Goal: Task Accomplishment & Management: Manage account settings

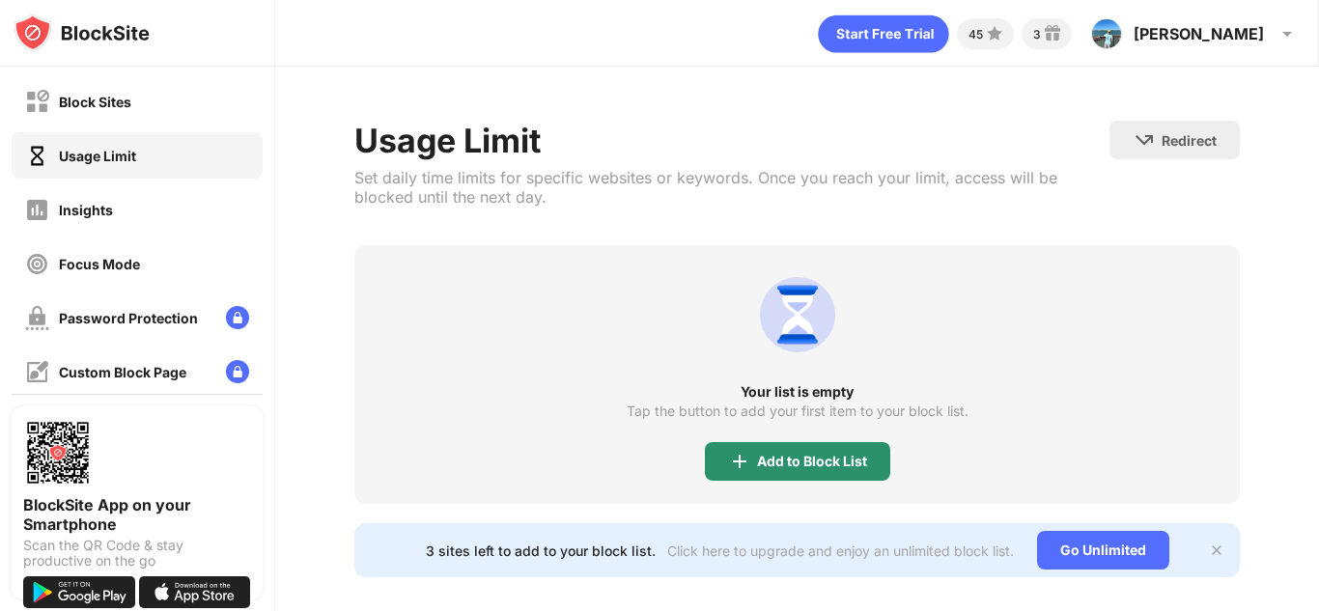
click at [784, 454] on div "Add to Block List" at bounding box center [812, 461] width 110 height 15
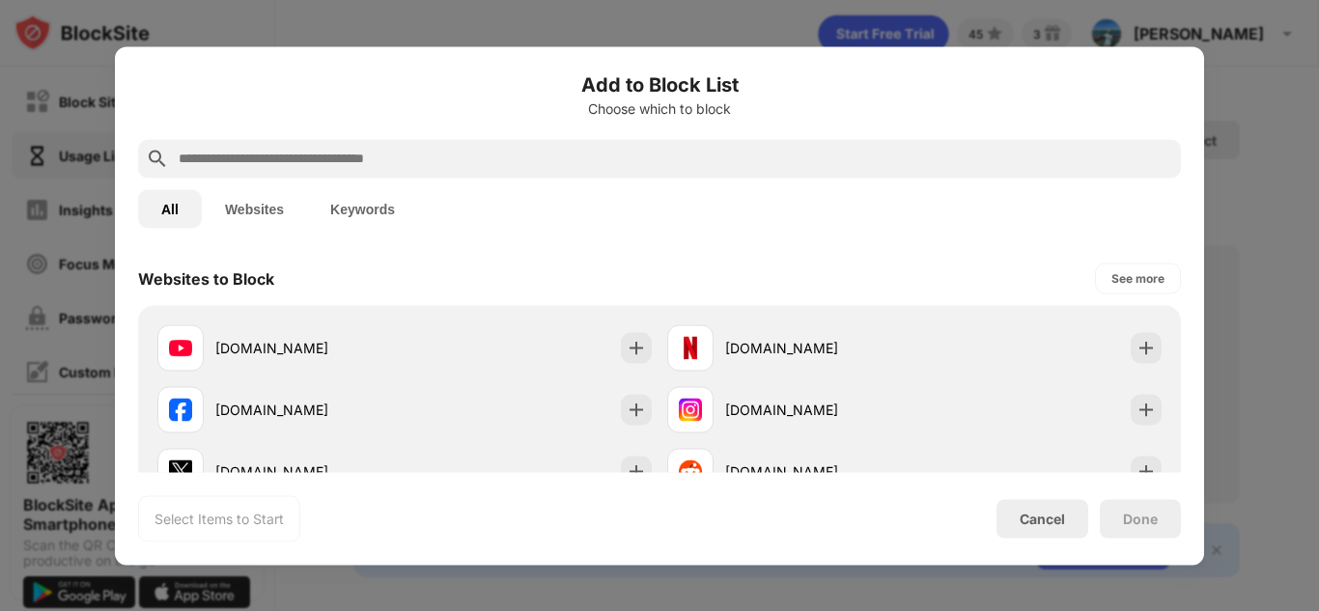
click at [475, 165] on input "text" at bounding box center [675, 158] width 997 height 23
type input "*"
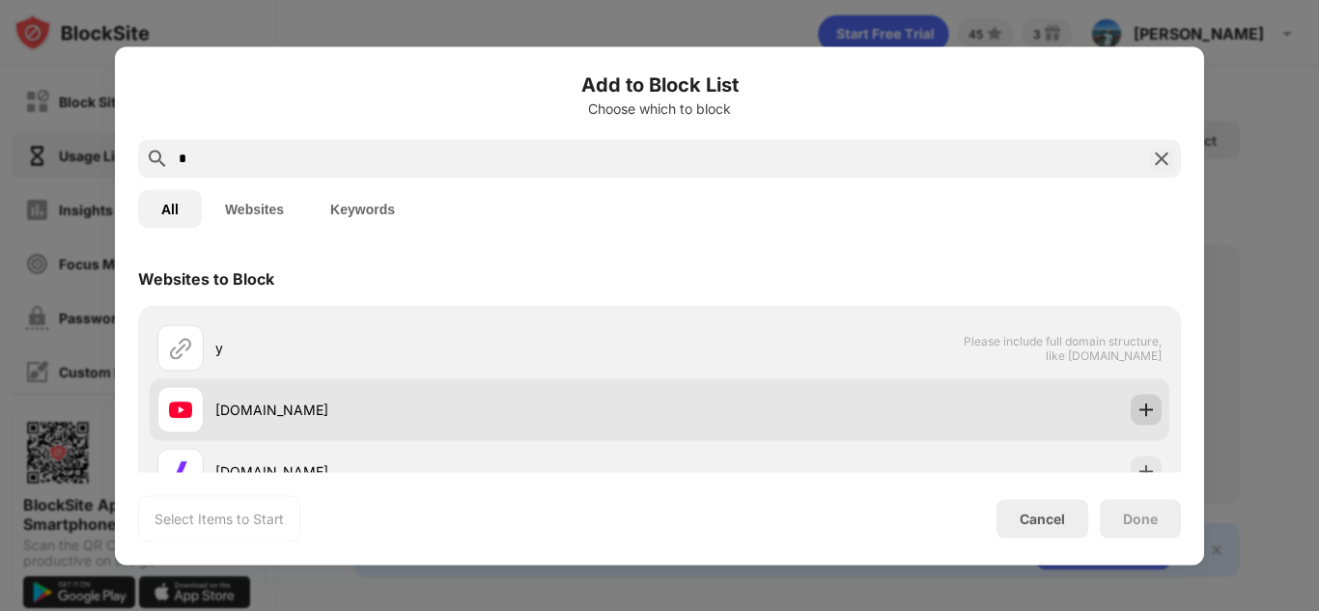
type input "*"
click at [1149, 415] on img at bounding box center [1146, 409] width 19 height 19
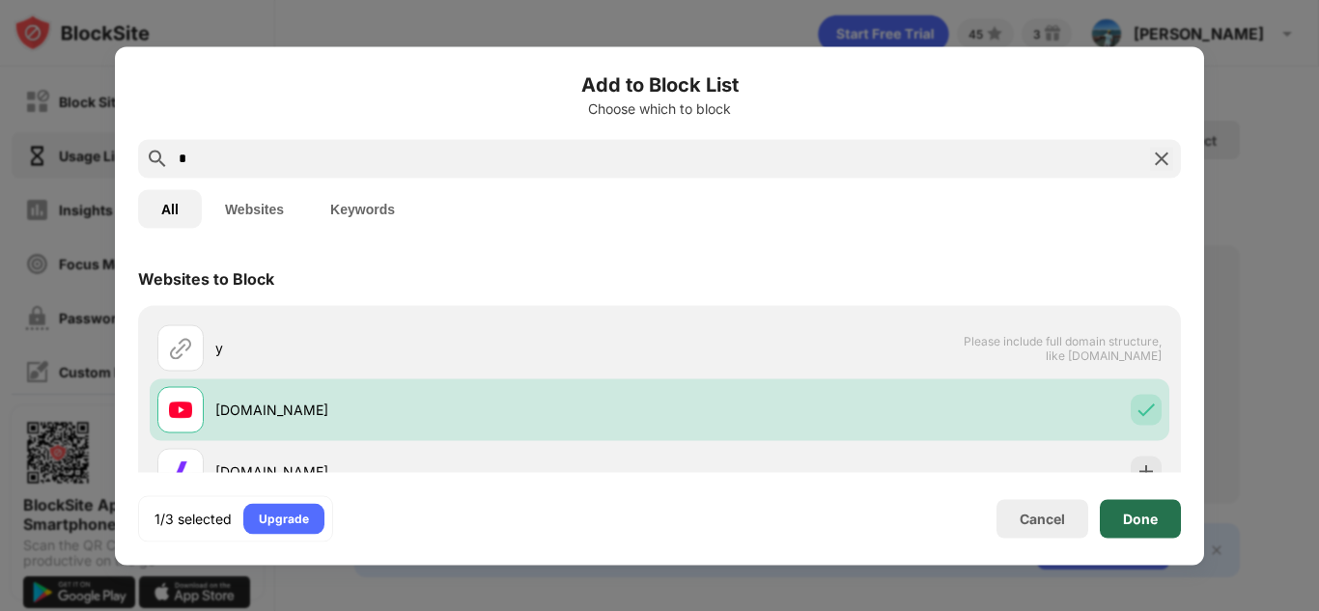
click at [1147, 515] on div "Done" at bounding box center [1140, 518] width 35 height 15
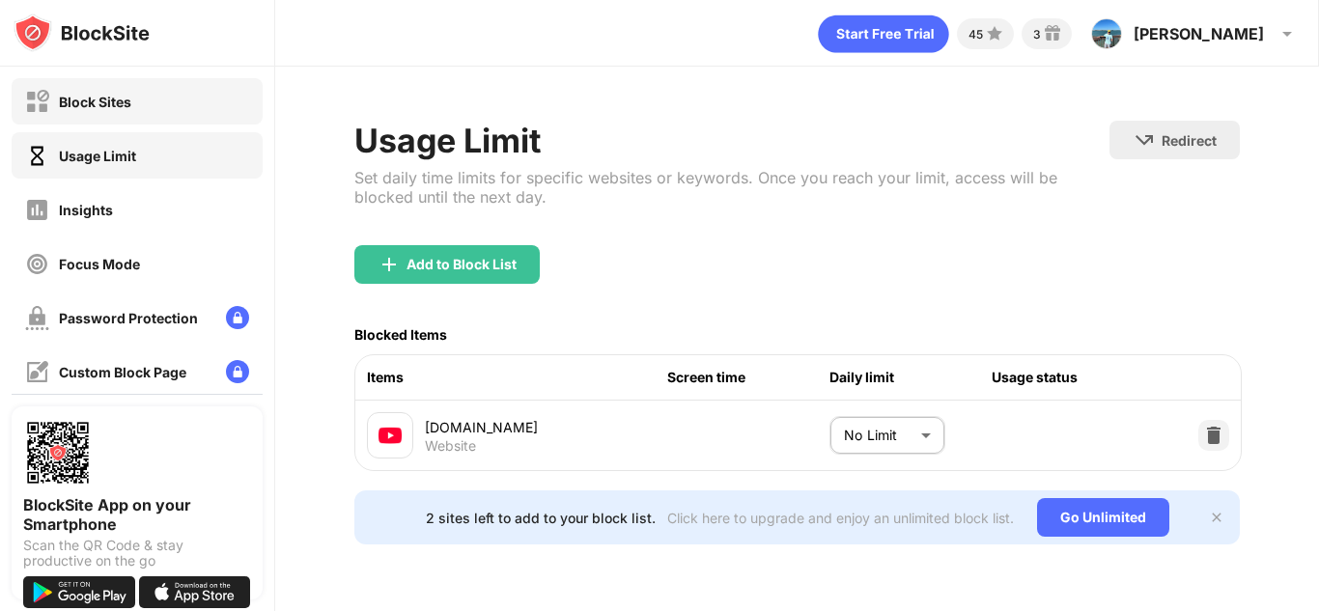
click at [179, 94] on div "Block Sites" at bounding box center [137, 101] width 251 height 46
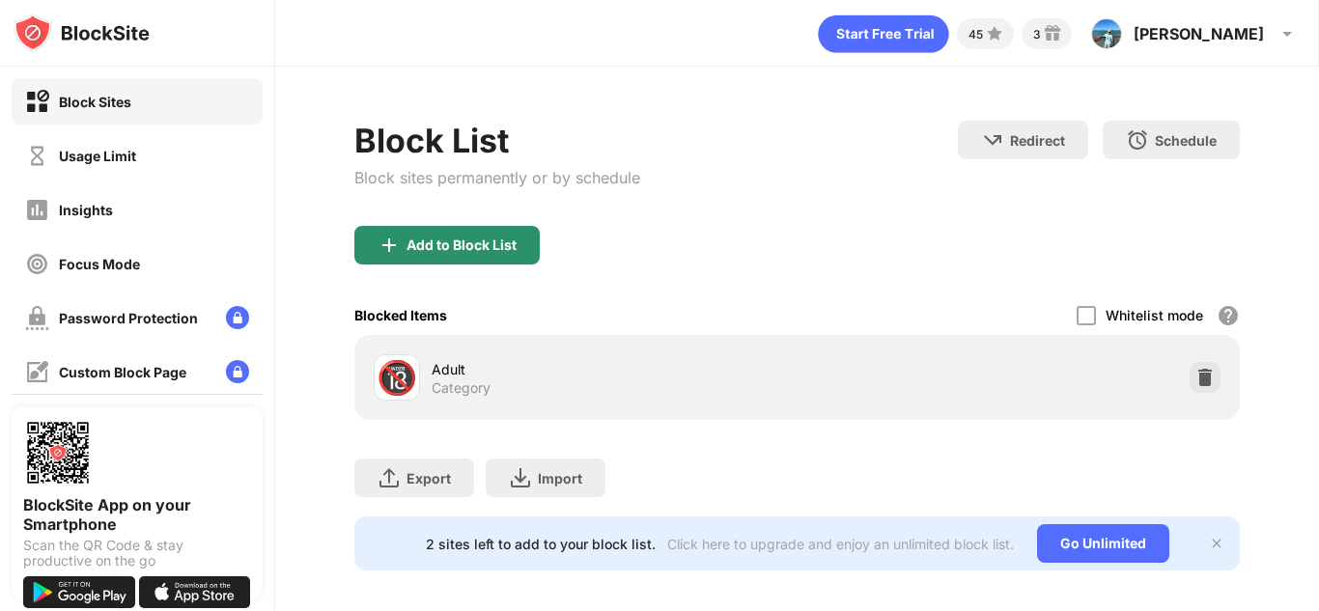
click at [464, 227] on div "Add to Block List" at bounding box center [446, 245] width 185 height 39
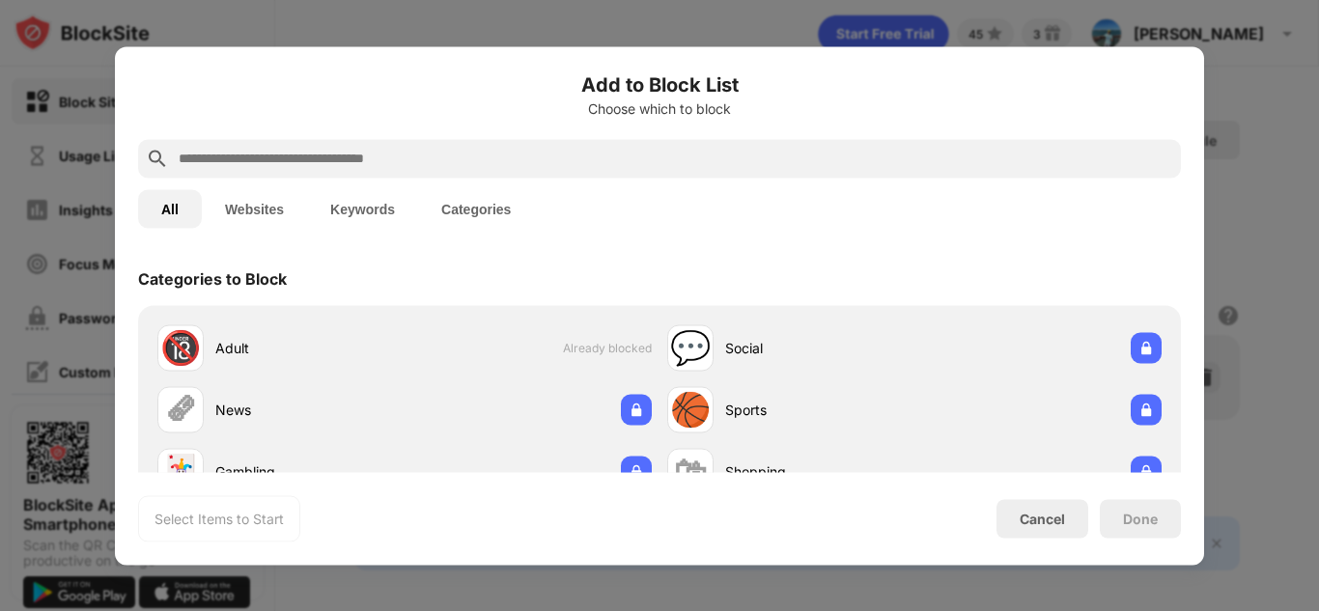
click at [409, 154] on input "text" at bounding box center [675, 158] width 997 height 23
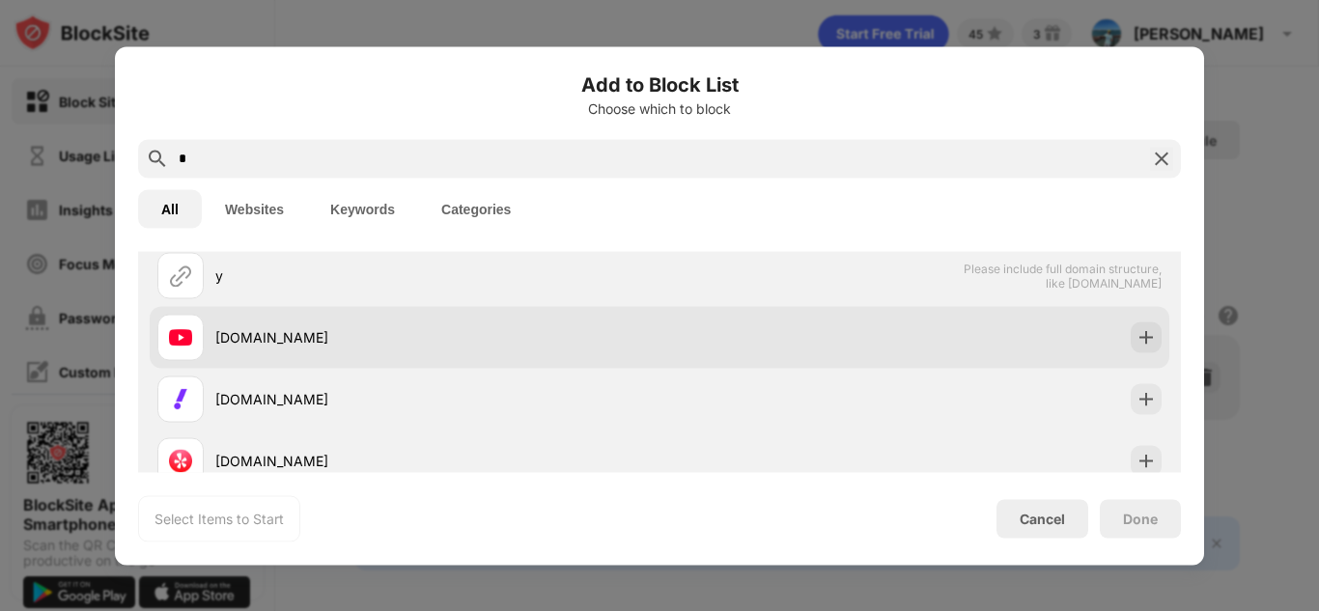
scroll to position [77, 0]
type input "*"
click at [1157, 349] on div "[DOMAIN_NAME]" at bounding box center [660, 332] width 1020 height 62
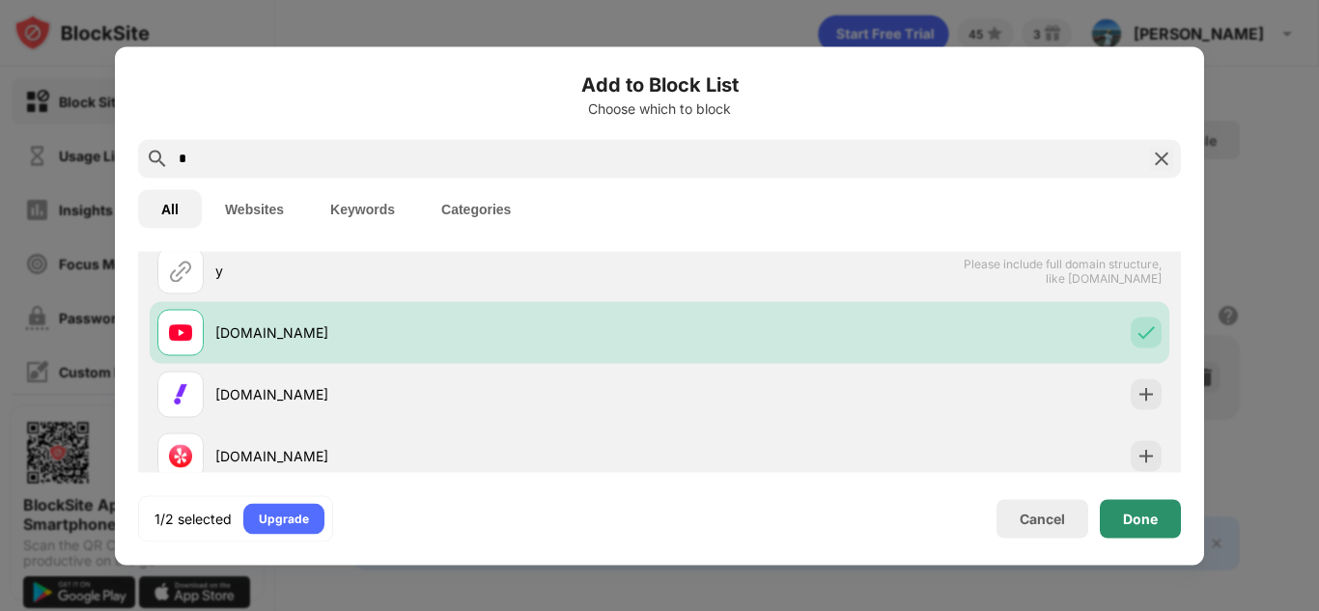
click at [1143, 529] on div "Done" at bounding box center [1140, 518] width 81 height 39
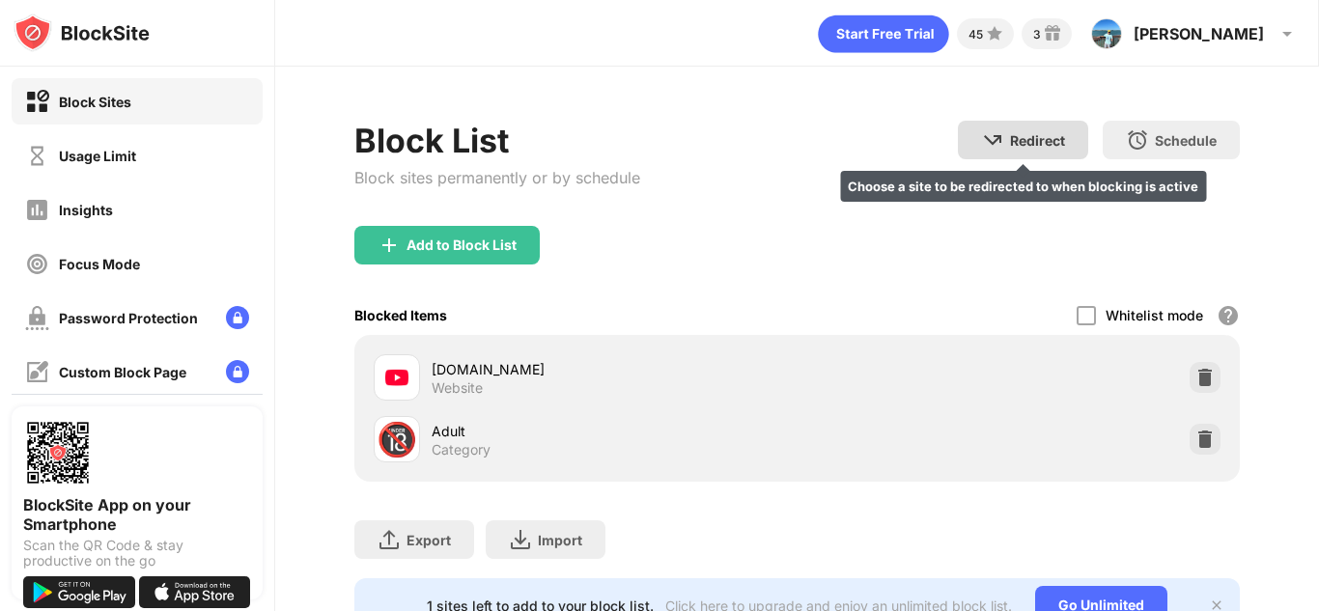
click at [1063, 143] on div "Redirect" at bounding box center [1037, 140] width 55 height 16
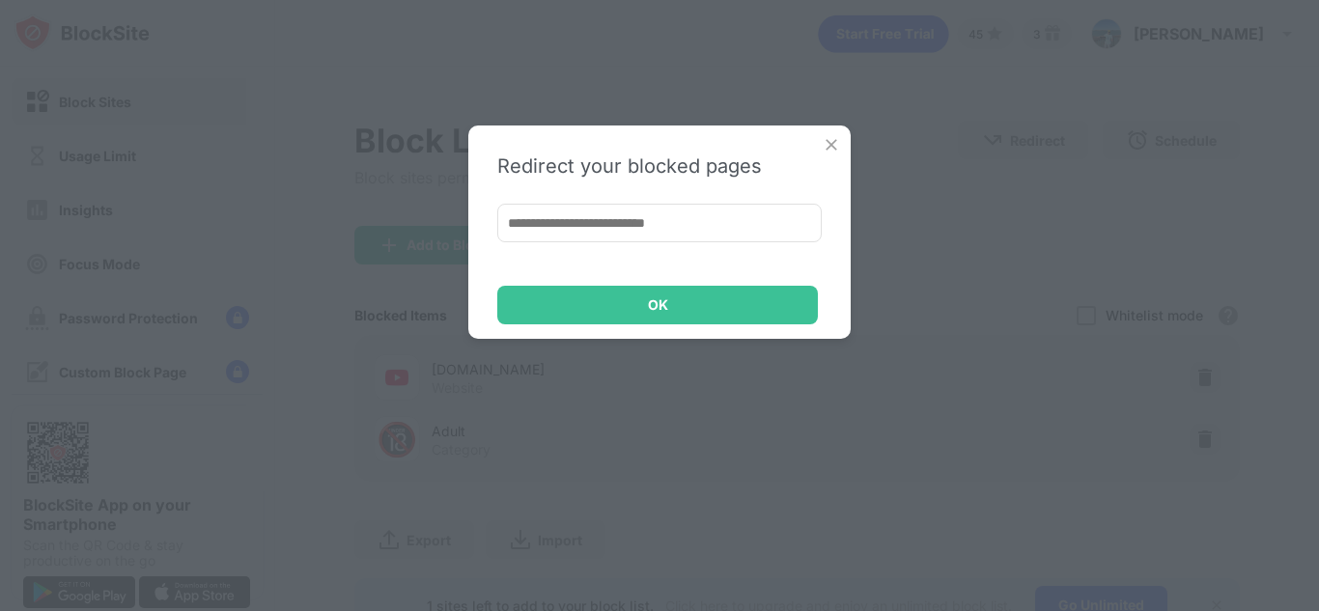
click at [694, 221] on input at bounding box center [659, 223] width 325 height 39
paste input "**********"
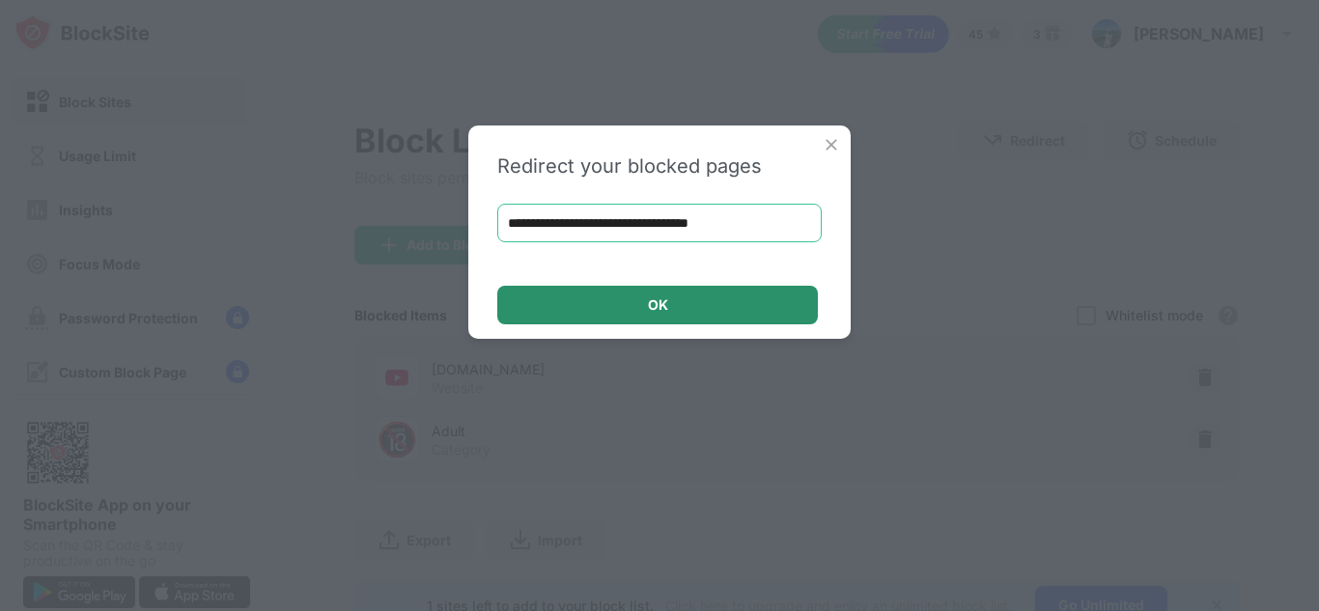
type input "**********"
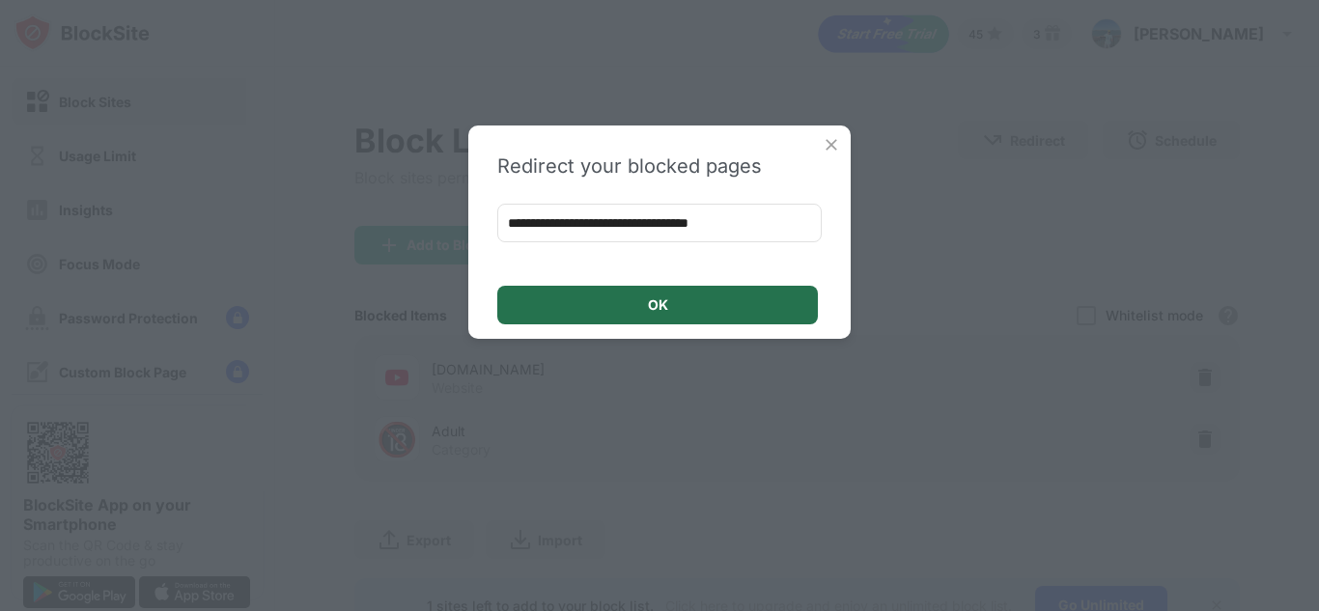
click at [561, 320] on div "OK" at bounding box center [657, 305] width 321 height 39
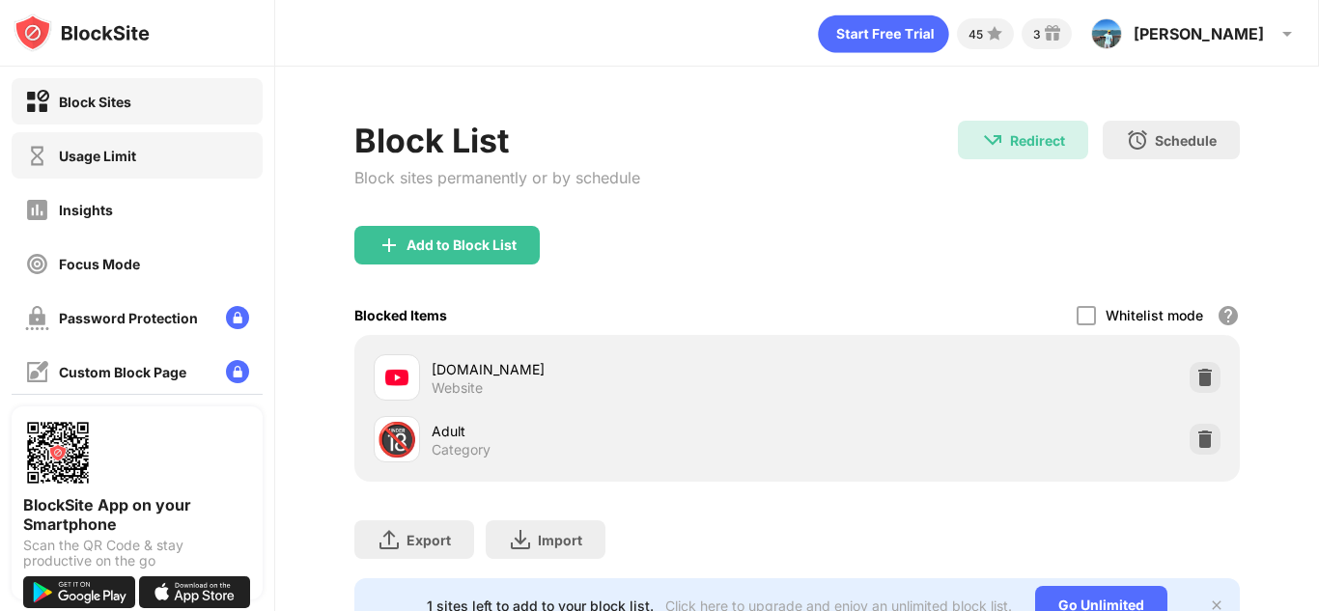
click at [110, 156] on div "Usage Limit" at bounding box center [97, 156] width 77 height 16
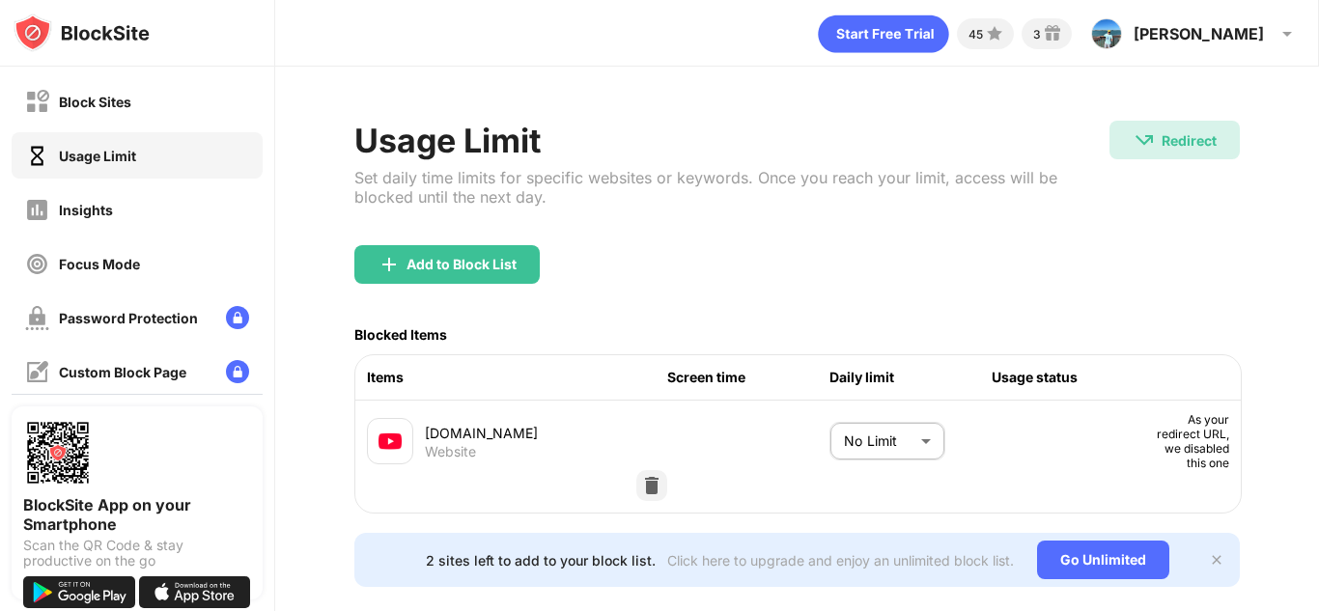
scroll to position [38, 0]
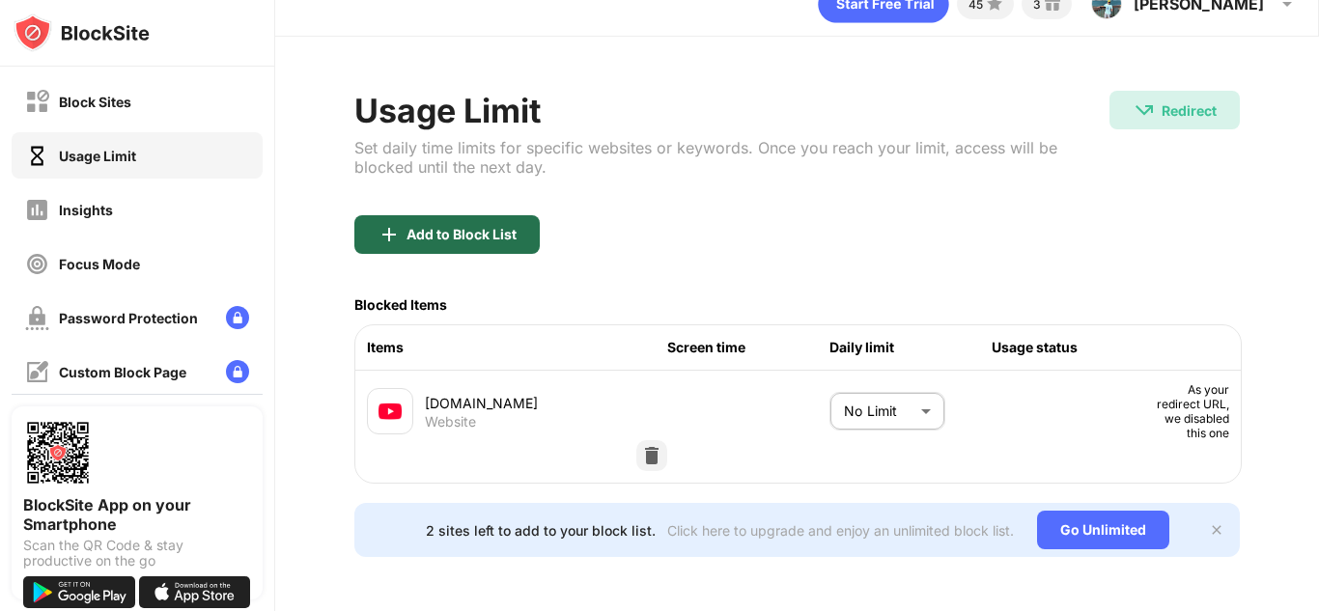
click at [461, 215] on div "Add to Block List" at bounding box center [446, 234] width 185 height 39
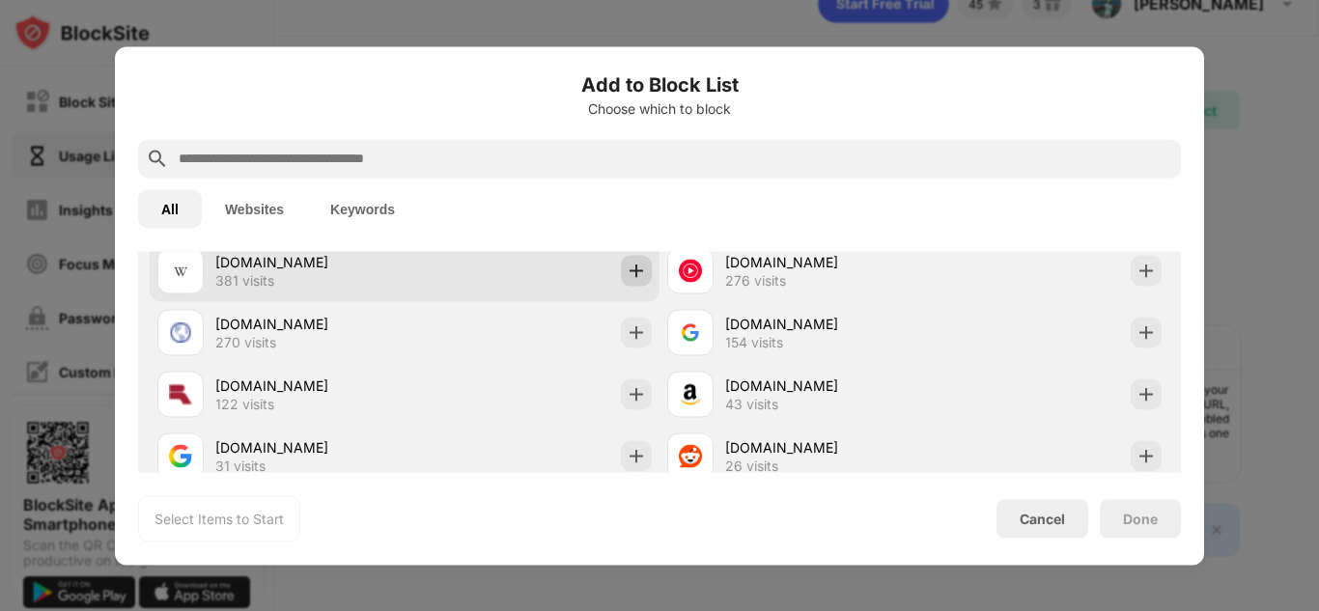
scroll to position [541, 0]
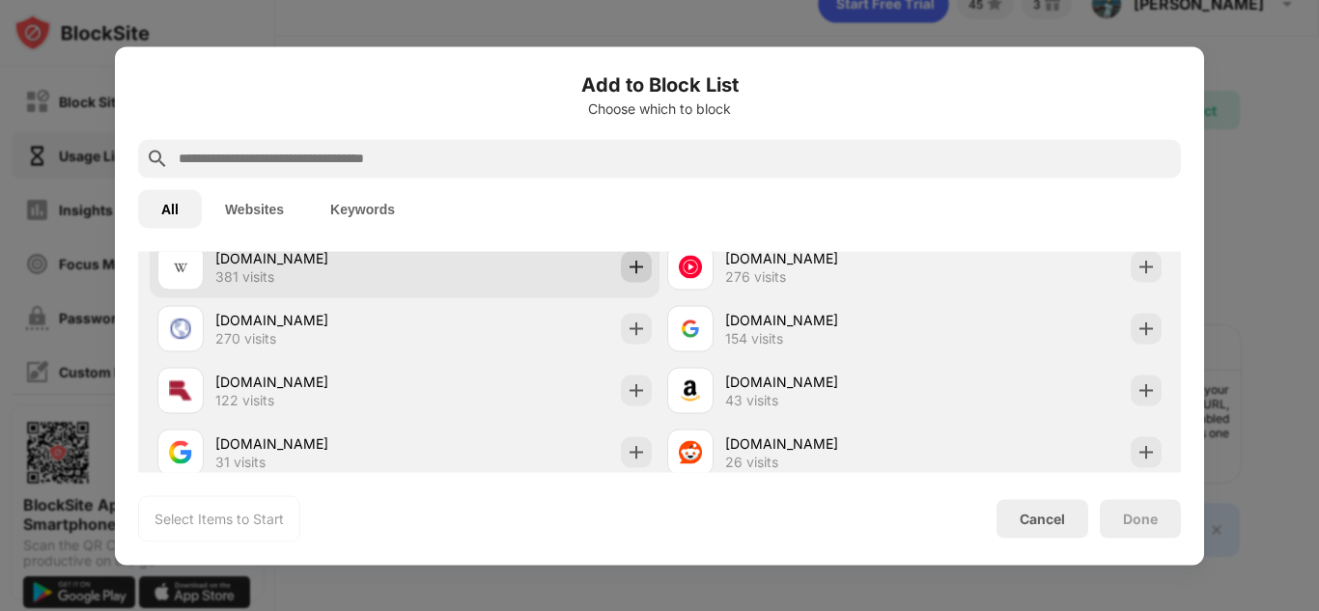
click at [633, 269] on img at bounding box center [636, 266] width 19 height 19
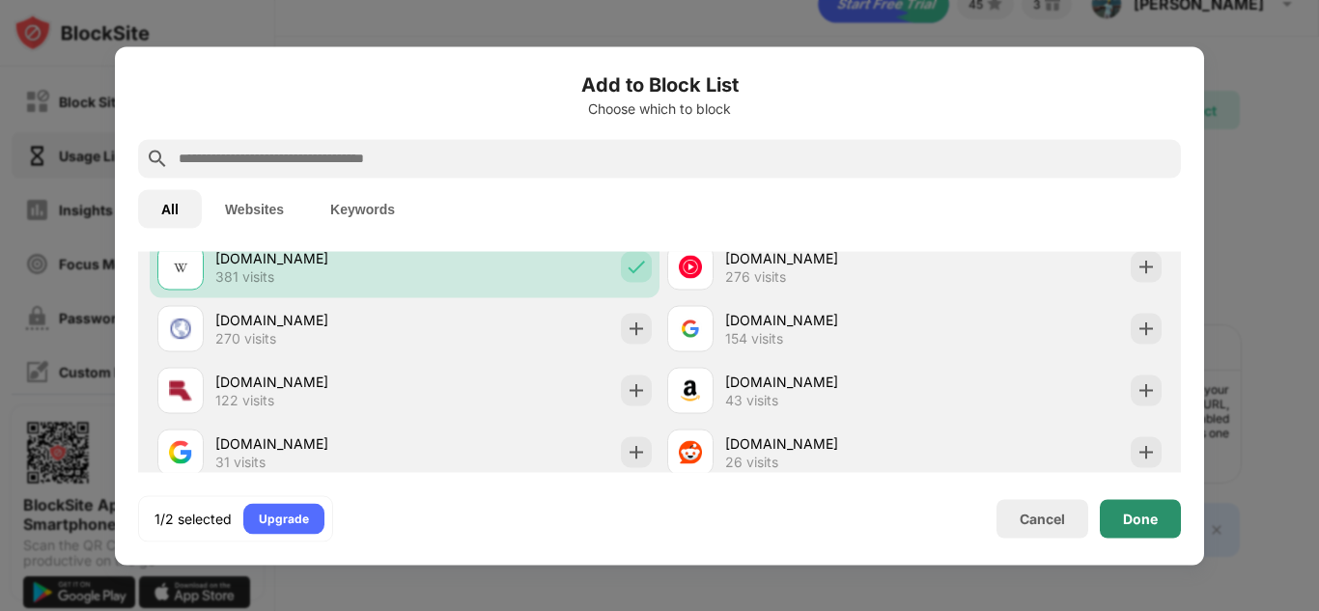
click at [1151, 526] on div "Done" at bounding box center [1140, 518] width 81 height 39
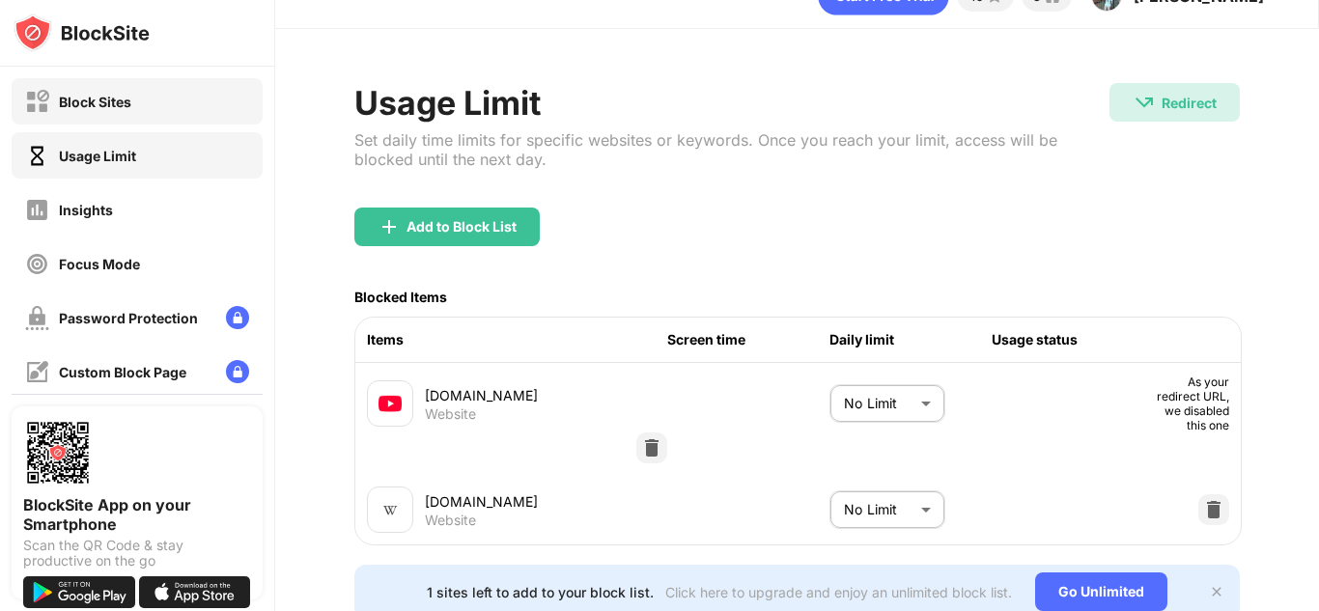
click at [106, 86] on div "Block Sites" at bounding box center [137, 101] width 251 height 46
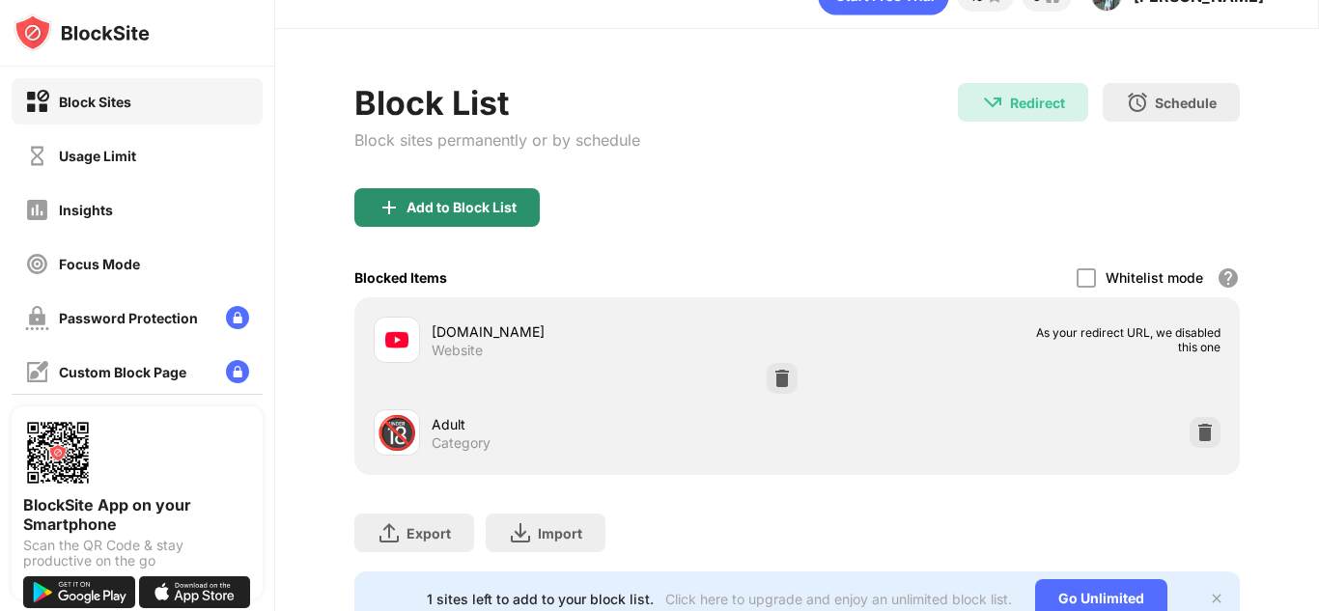
click at [382, 199] on img at bounding box center [389, 207] width 23 height 23
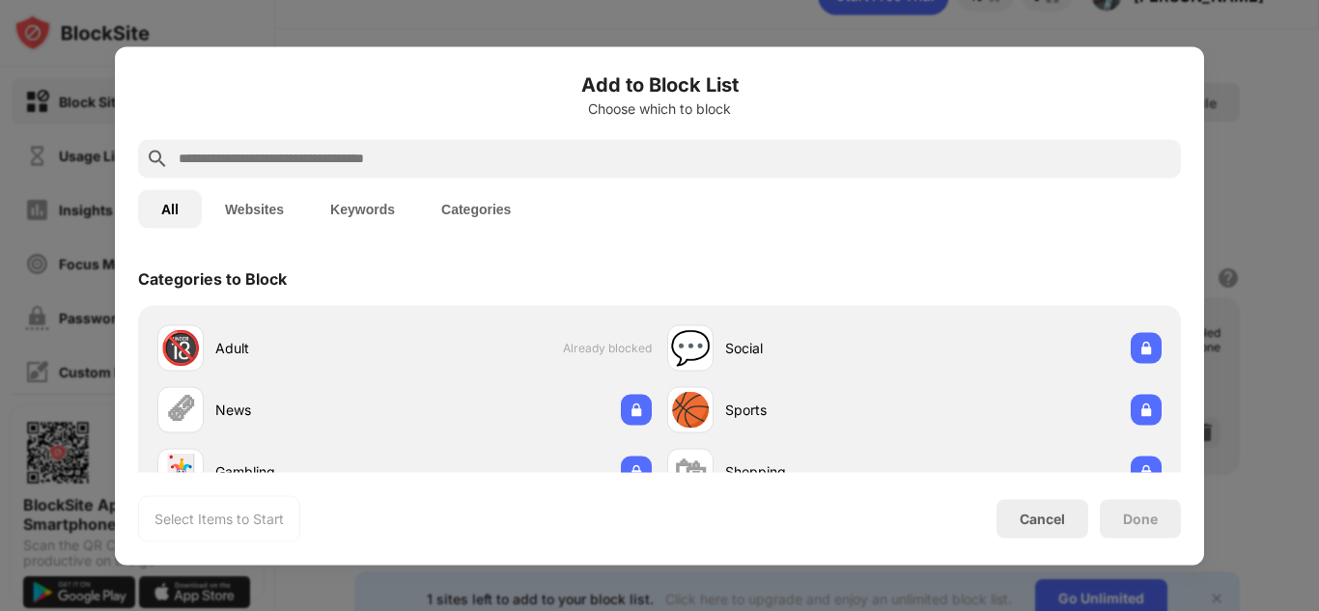
click at [447, 155] on input "text" at bounding box center [675, 158] width 997 height 23
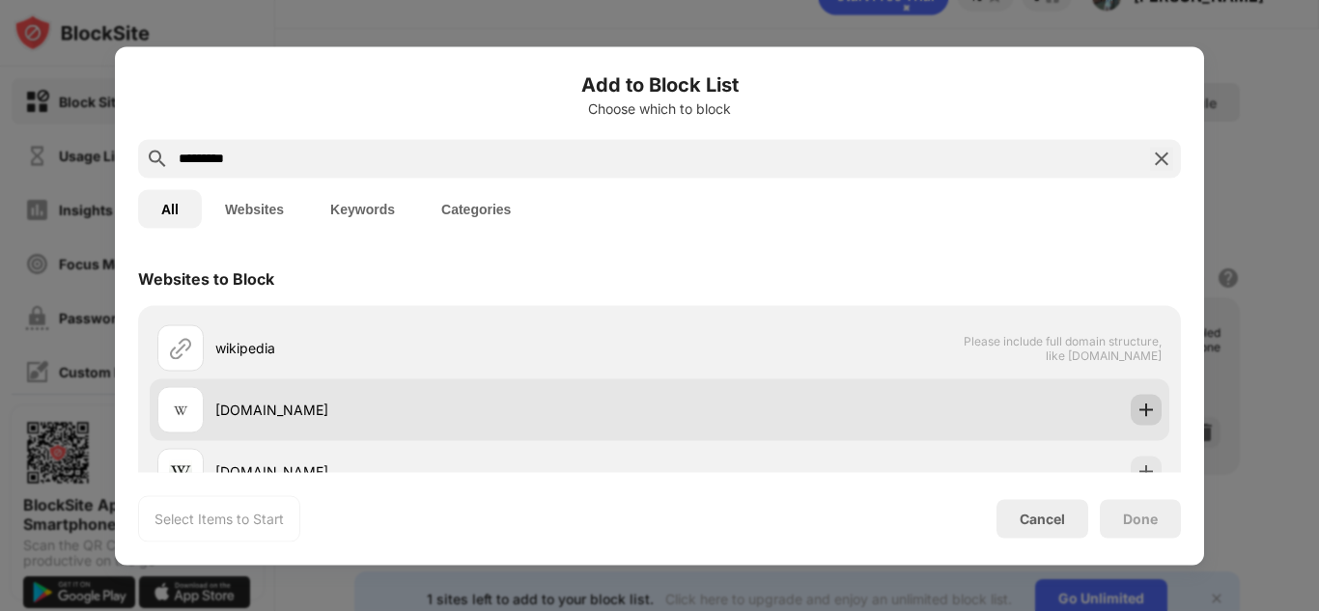
type input "*********"
click at [1152, 410] on img at bounding box center [1146, 409] width 19 height 19
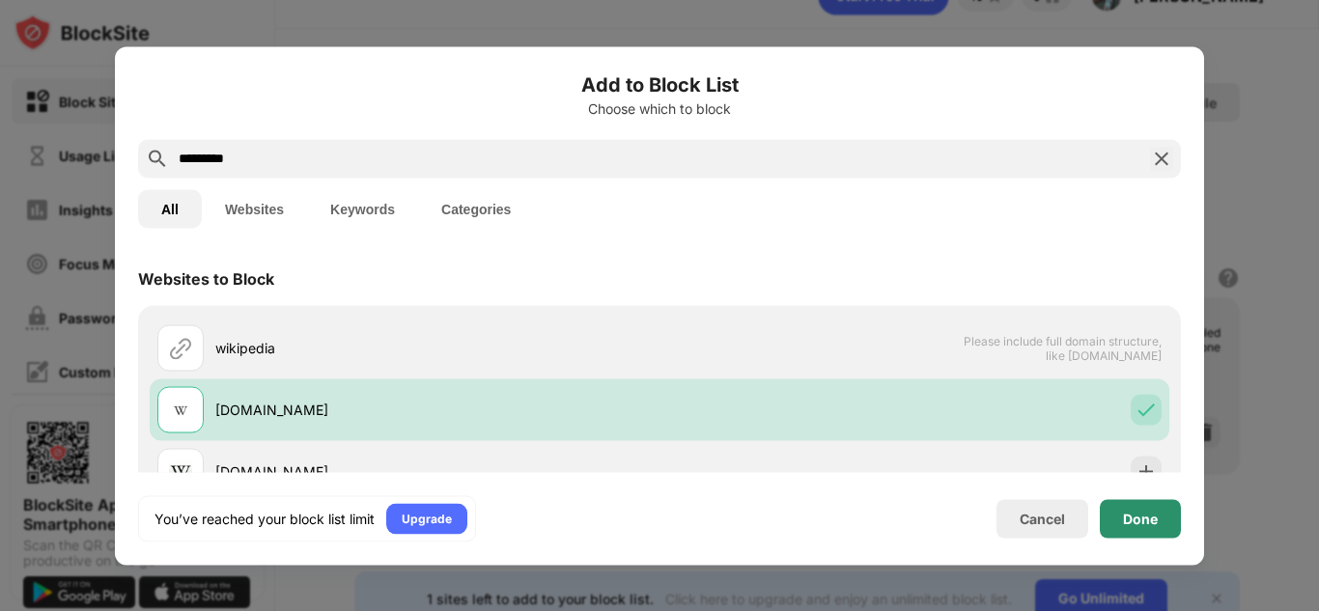
click at [1117, 523] on div "Done" at bounding box center [1140, 518] width 81 height 39
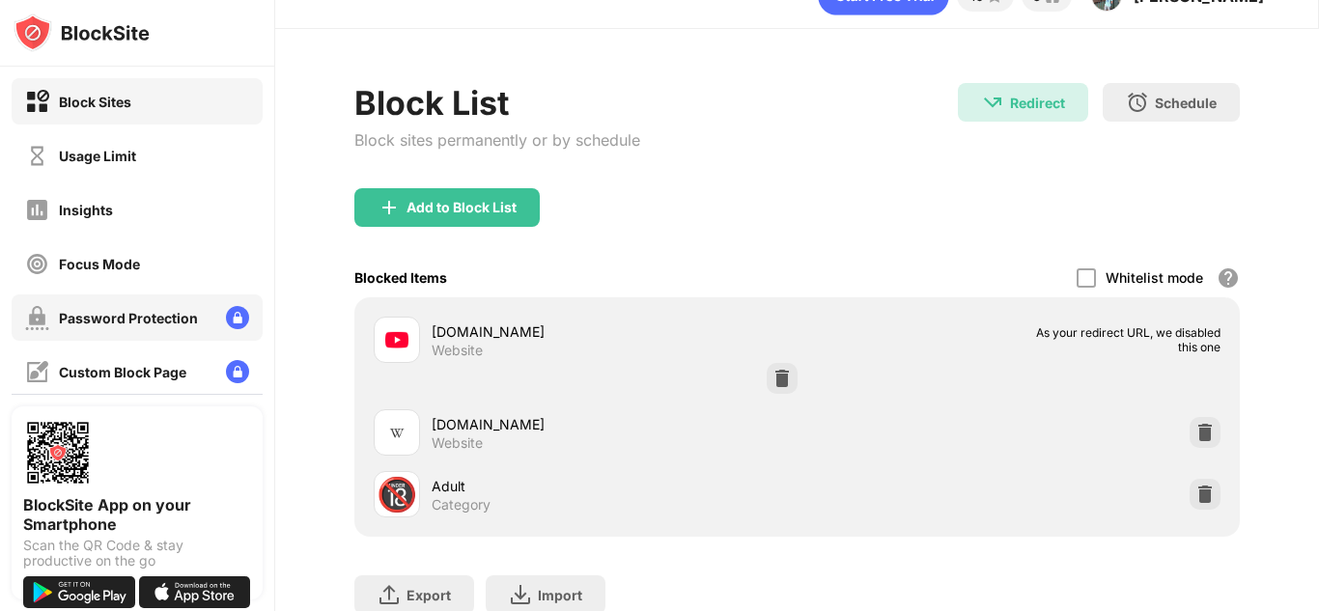
click at [79, 318] on div "Password Protection" at bounding box center [128, 318] width 139 height 16
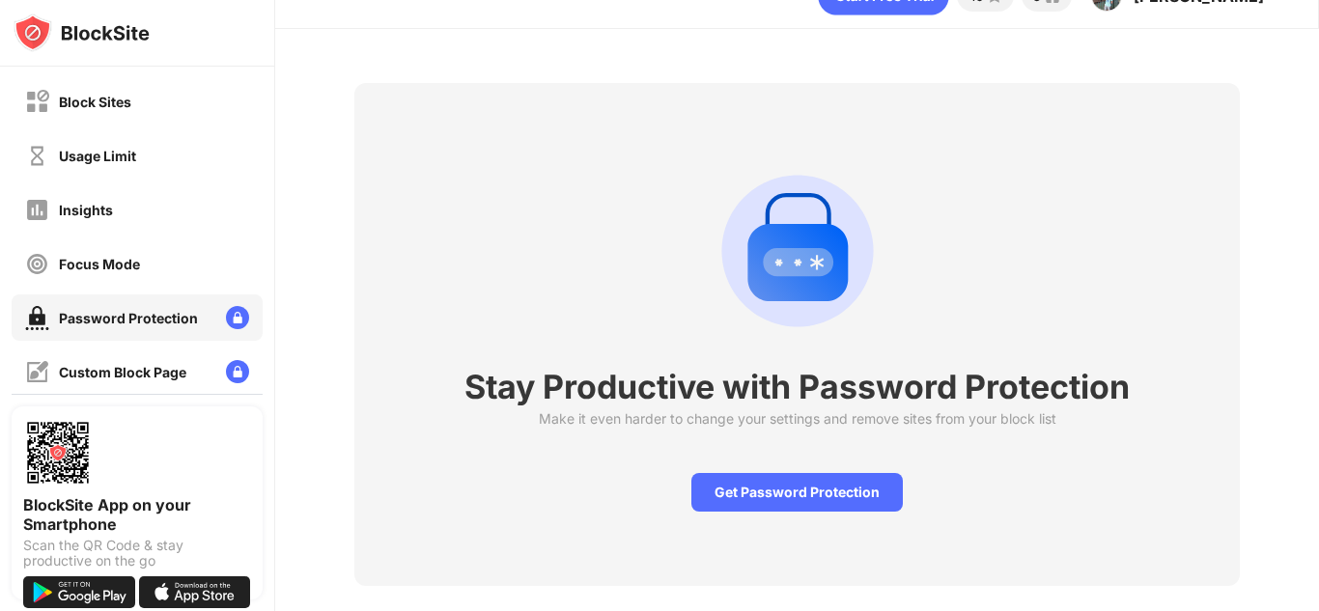
scroll to position [67, 0]
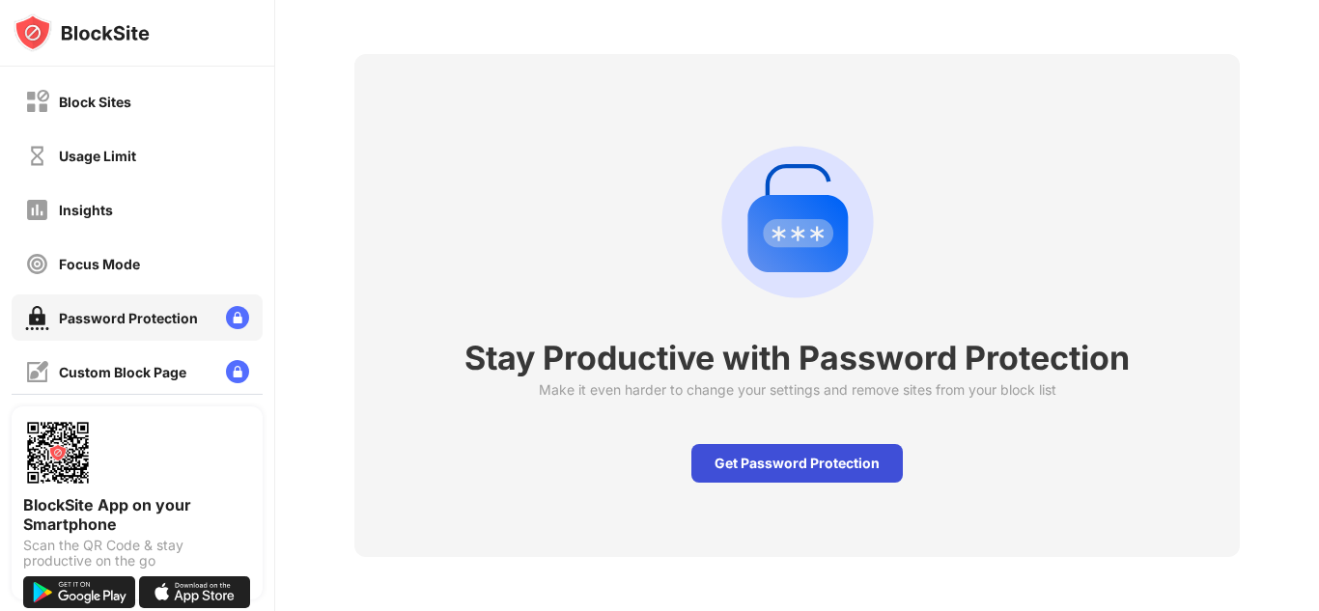
click at [824, 471] on div "Get Password Protection" at bounding box center [798, 463] width 212 height 39
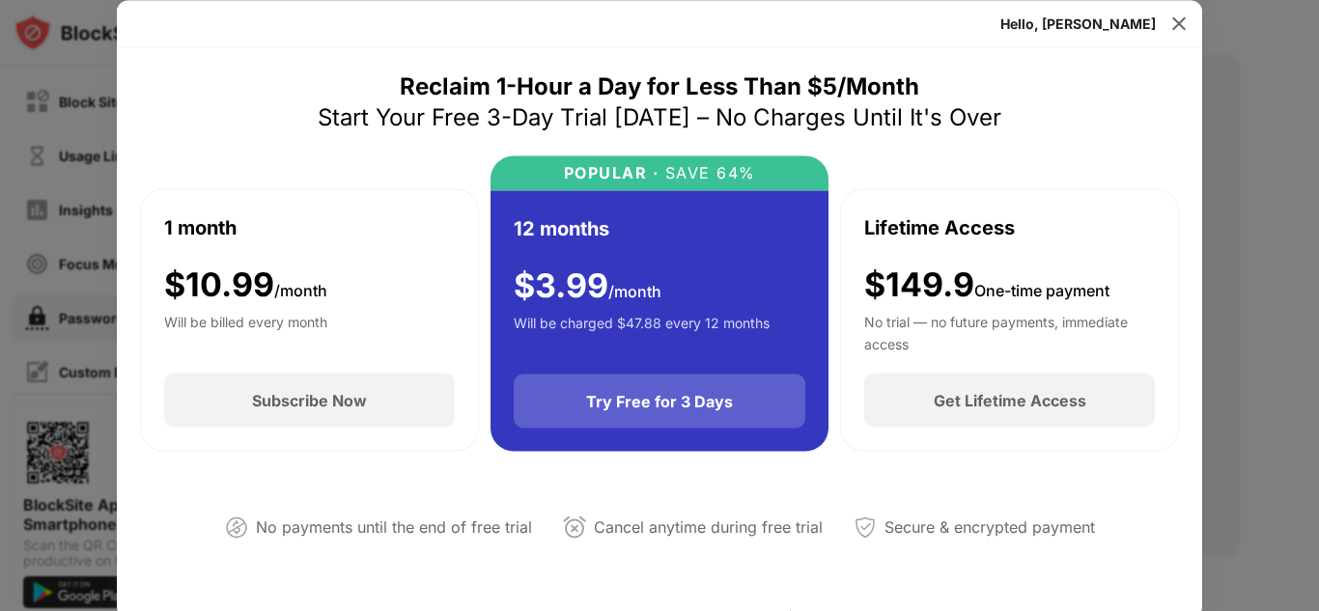
click at [794, 421] on div "Try Free for 3 Days" at bounding box center [660, 402] width 293 height 54
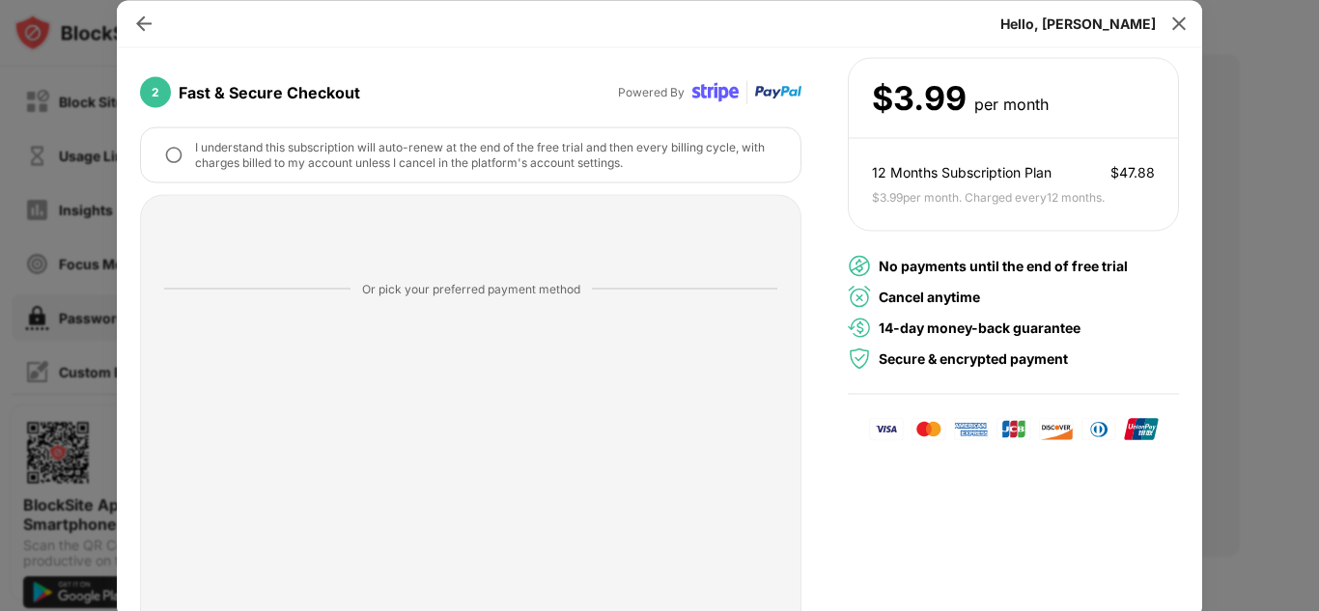
scroll to position [300, 0]
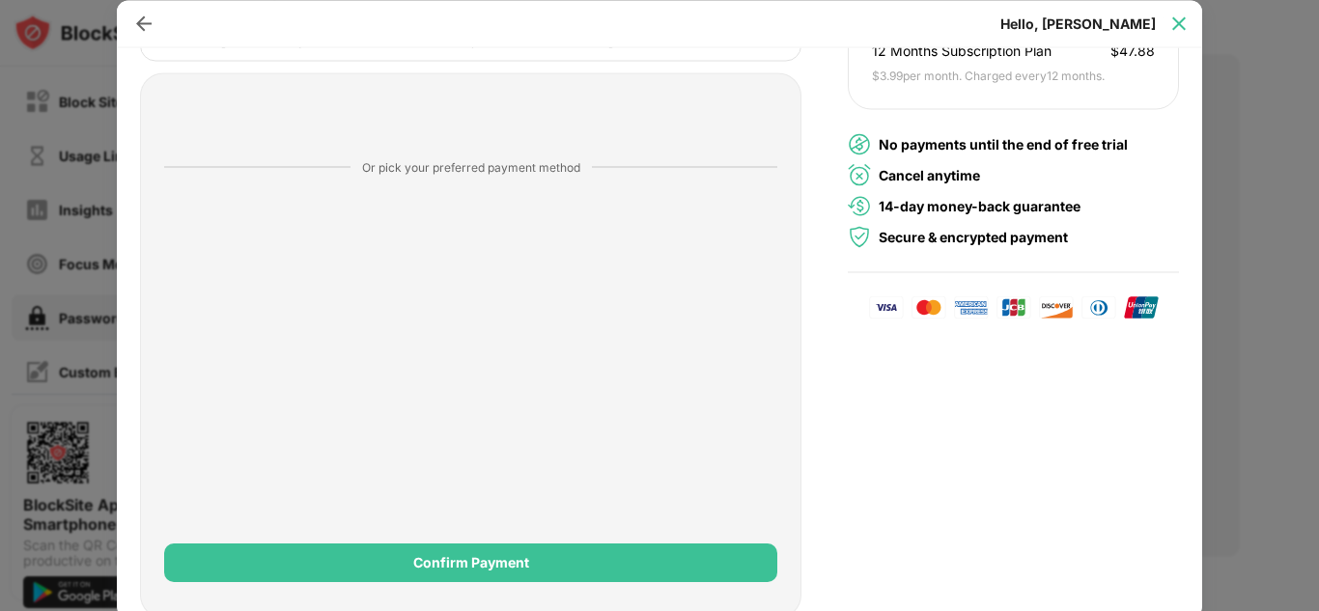
click at [1171, 15] on img at bounding box center [1179, 23] width 19 height 19
